Goal: Task Accomplishment & Management: Use online tool/utility

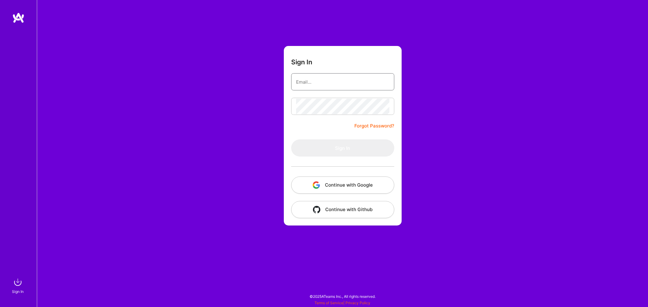
click at [320, 83] on input "email" at bounding box center [342, 82] width 93 height 16
click at [322, 77] on input "email" at bounding box center [342, 82] width 93 height 16
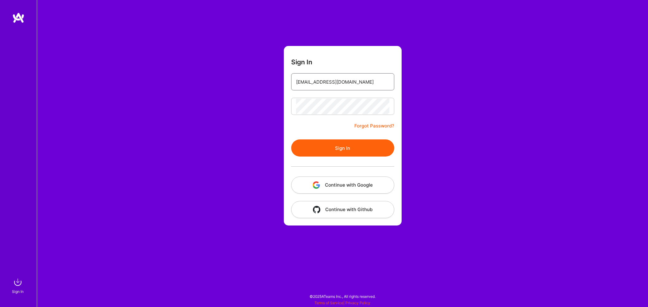
type input "[EMAIL_ADDRESS][DOMAIN_NAME]"
click at [343, 159] on div at bounding box center [342, 167] width 103 height 20
click at [343, 147] on button "Sign In" at bounding box center [342, 148] width 103 height 17
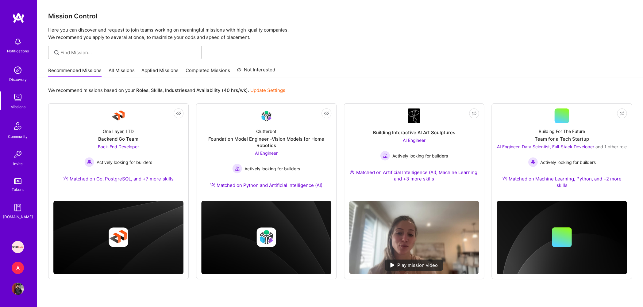
click at [18, 160] on img at bounding box center [18, 154] width 12 height 12
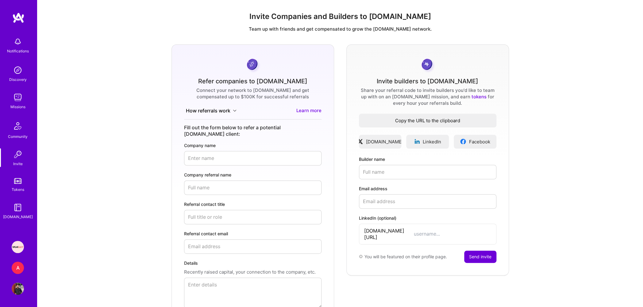
click at [397, 121] on span "Copy the URL to the clipboard" at bounding box center [427, 120] width 137 height 6
click at [19, 289] on img at bounding box center [18, 289] width 12 height 12
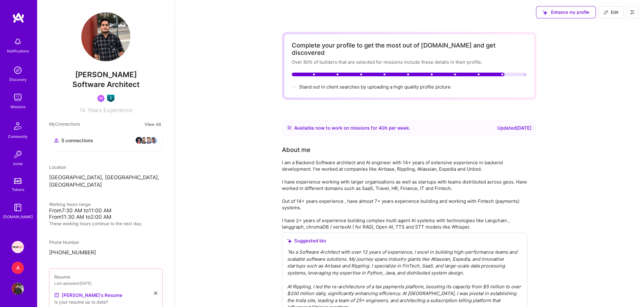
click at [22, 44] on img at bounding box center [18, 42] width 12 height 12
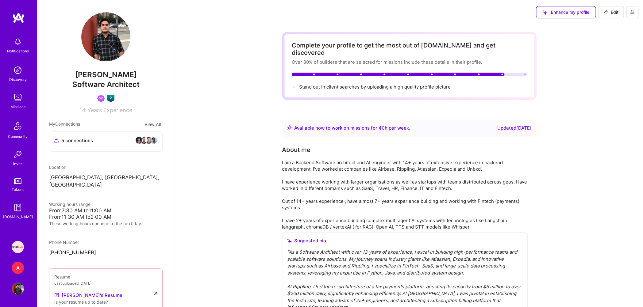
click at [17, 97] on img at bounding box center [18, 97] width 12 height 12
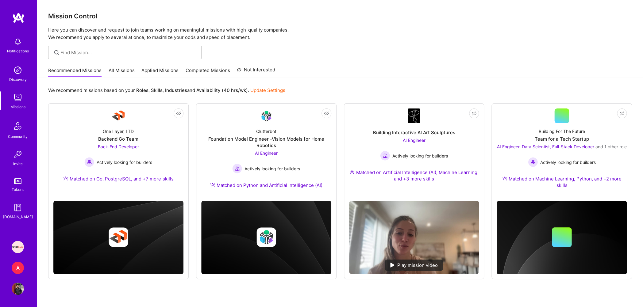
click at [159, 74] on link "Applied Missions" at bounding box center [159, 72] width 37 height 10
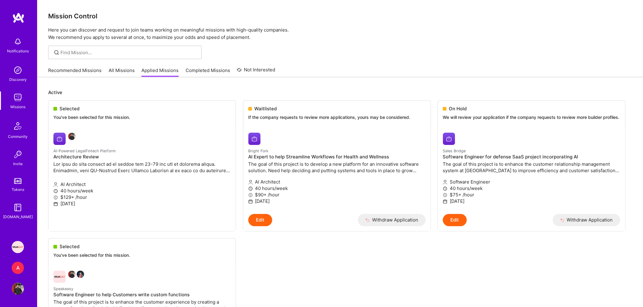
click at [60, 68] on link "Recommended Missions" at bounding box center [74, 72] width 53 height 10
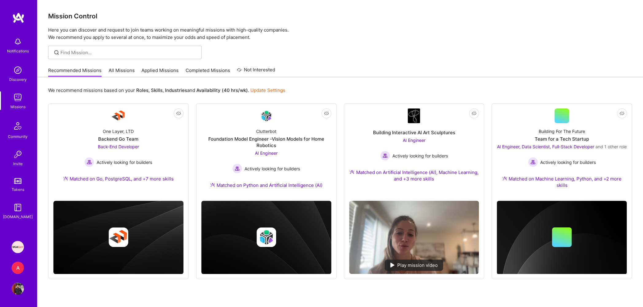
click at [160, 74] on link "Applied Missions" at bounding box center [159, 72] width 37 height 10
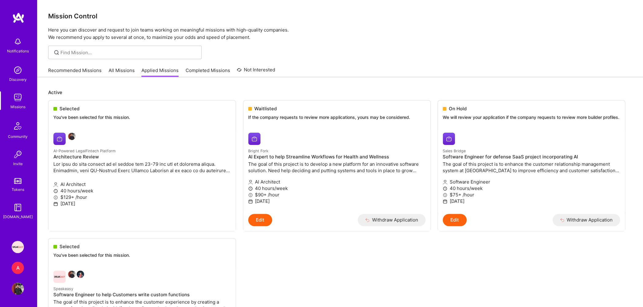
click at [74, 72] on link "Recommended Missions" at bounding box center [74, 72] width 53 height 10
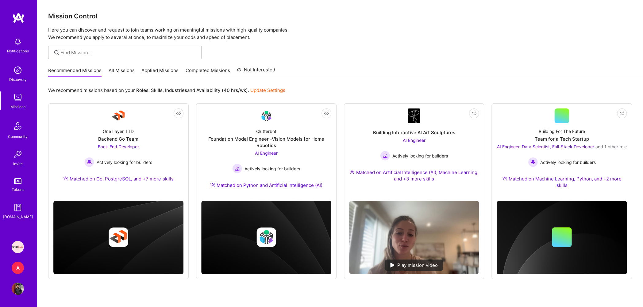
click at [201, 71] on link "Completed Missions" at bounding box center [208, 72] width 44 height 10
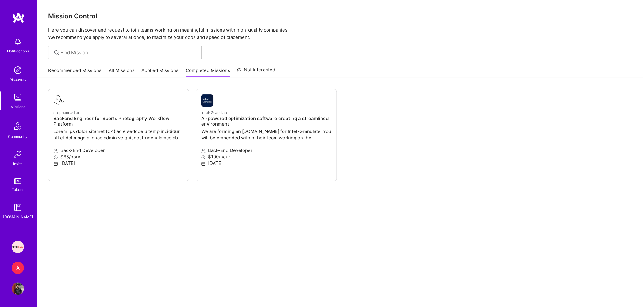
click at [152, 69] on link "Applied Missions" at bounding box center [159, 72] width 37 height 10
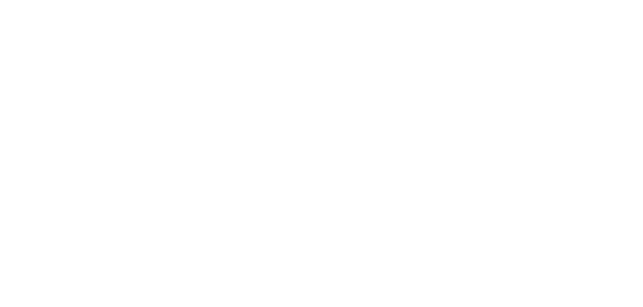
click at [0, 0] on link "Recommended Missions" at bounding box center [0, 0] width 0 height 0
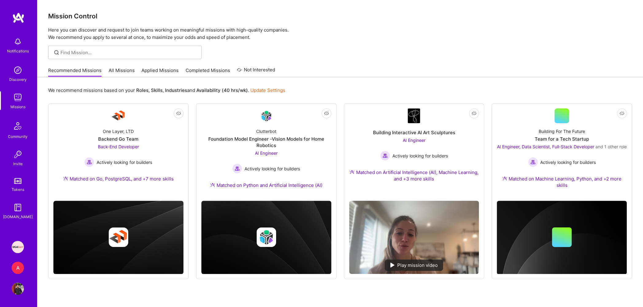
click at [21, 244] on img at bounding box center [18, 247] width 12 height 12
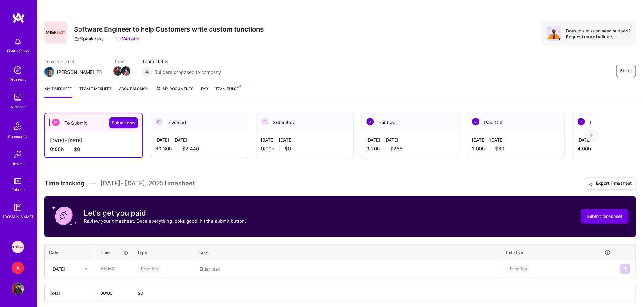
click at [140, 91] on link "About Mission" at bounding box center [133, 92] width 29 height 12
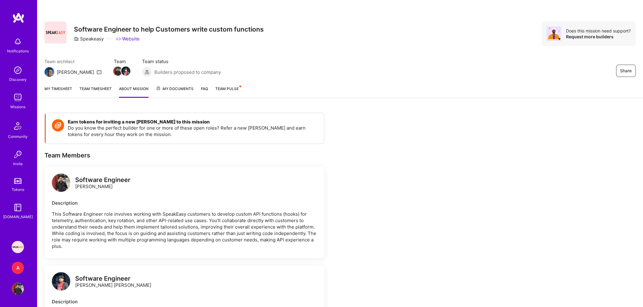
click at [100, 89] on link "Team timesheet" at bounding box center [95, 92] width 32 height 12
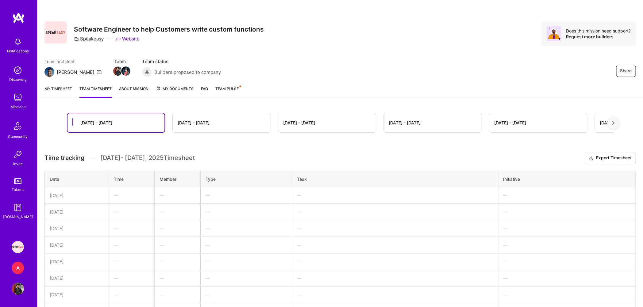
click at [228, 88] on span "Team Pulse" at bounding box center [226, 88] width 23 height 5
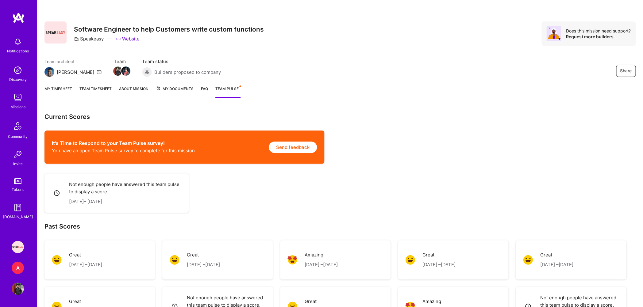
click at [16, 98] on img at bounding box center [18, 97] width 12 height 12
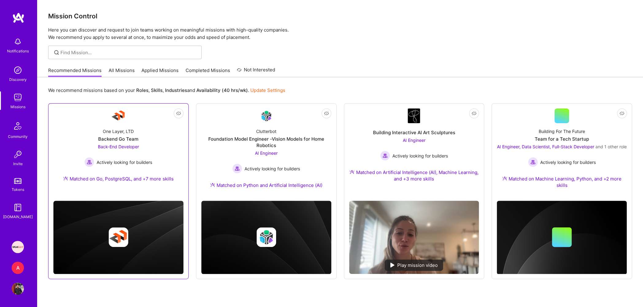
scroll to position [16, 0]
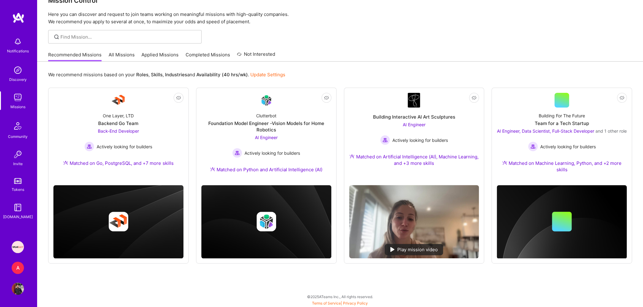
click at [13, 45] on img at bounding box center [18, 42] width 12 height 12
click at [16, 69] on img at bounding box center [18, 70] width 12 height 12
